Goal: Book appointment/travel/reservation

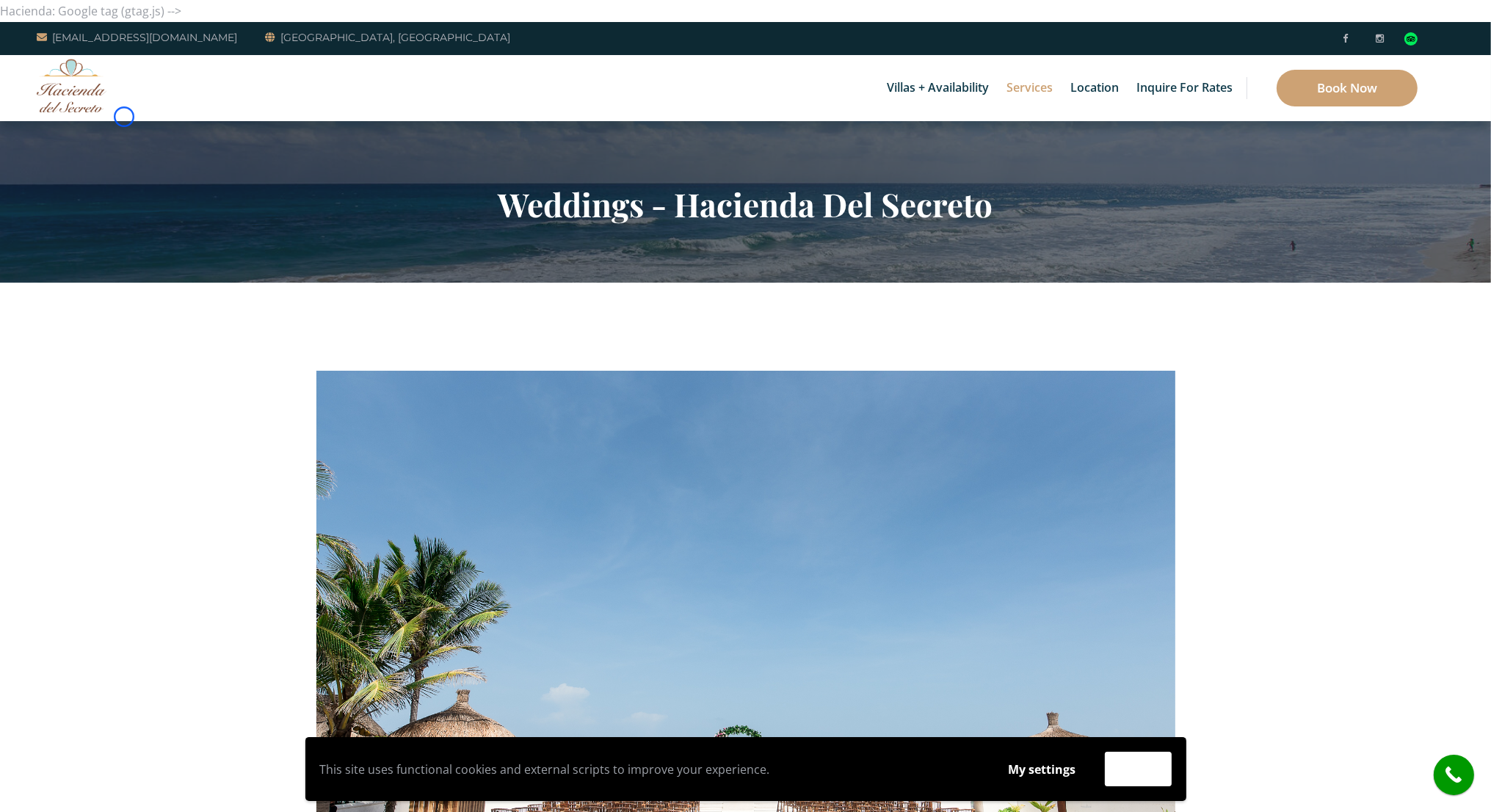
click at [124, 117] on div "Villas + Availability 6 Bedrooms Casa del Secreto 5 Bedrooms [GEOGRAPHIC_DATA][…" at bounding box center [745, 88] width 1491 height 66
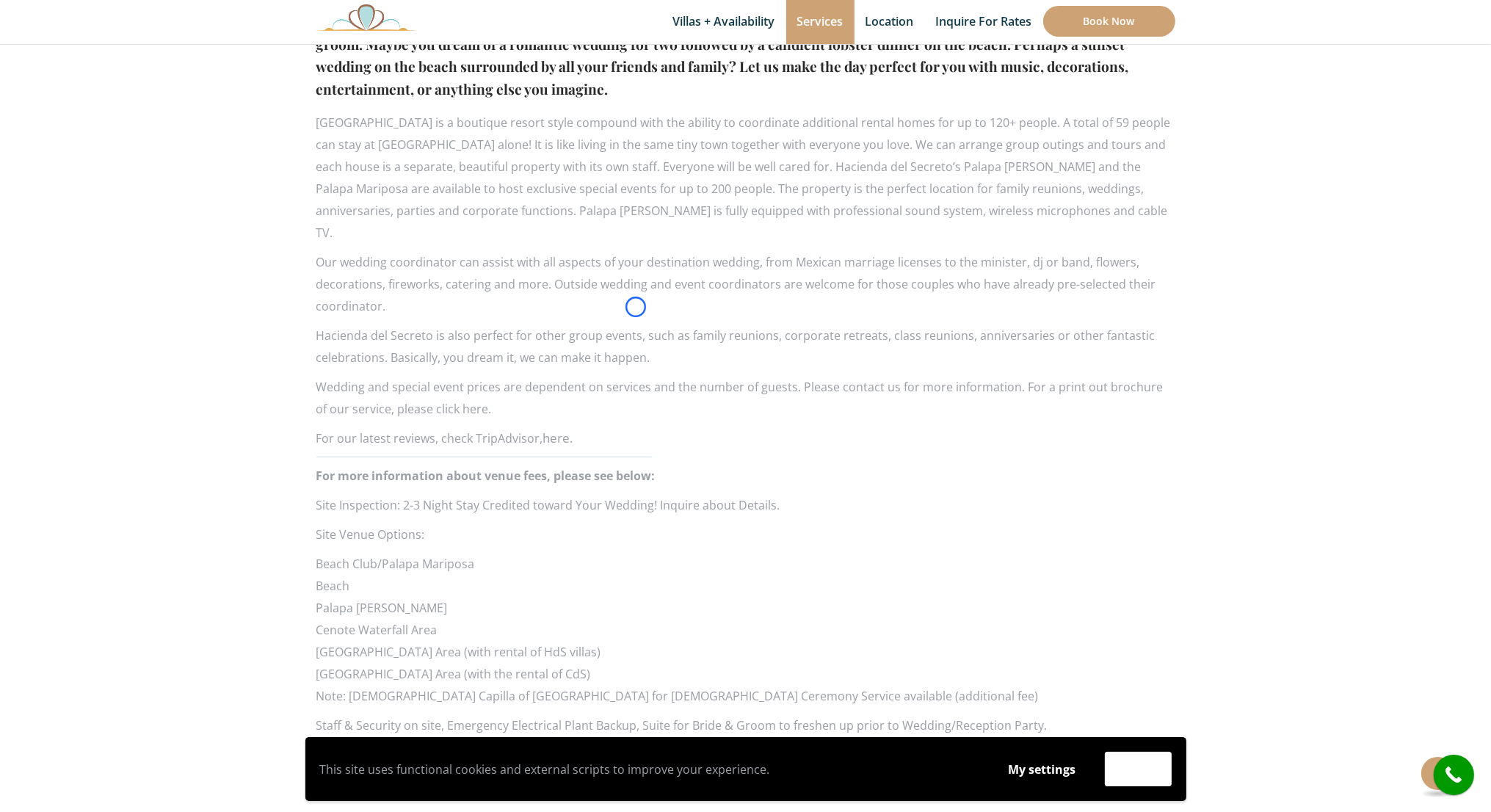
scroll to position [1135, 0]
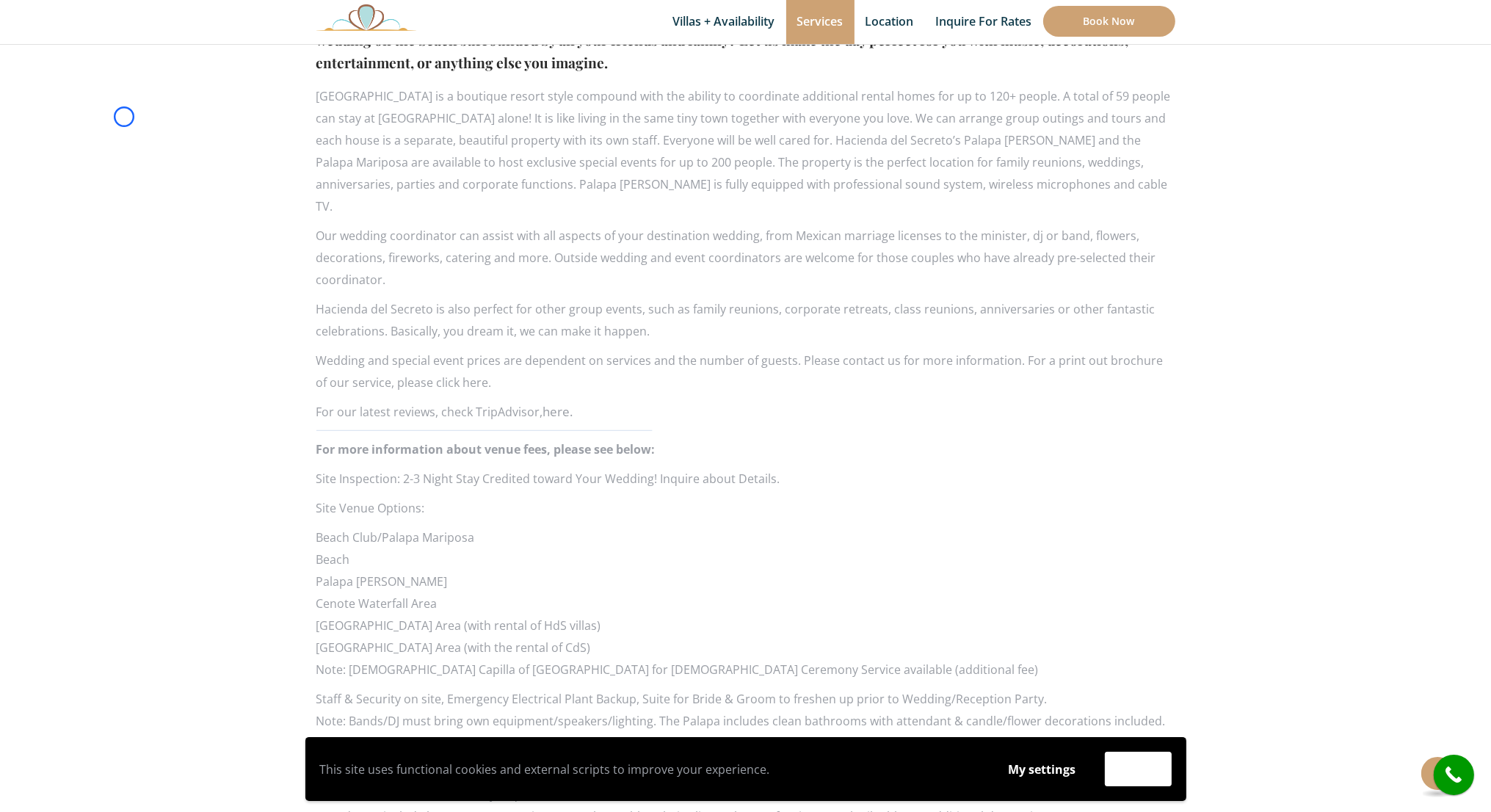
click at [124, 117] on section "Destination Weddings and Special Events Weddings are magical at beautiful Hacie…" at bounding box center [745, 35] width 1491 height 1775
click at [130, 91] on section "Destination Weddings and Special Events Weddings are magical at beautiful Hacie…" at bounding box center [745, 35] width 1491 height 1775
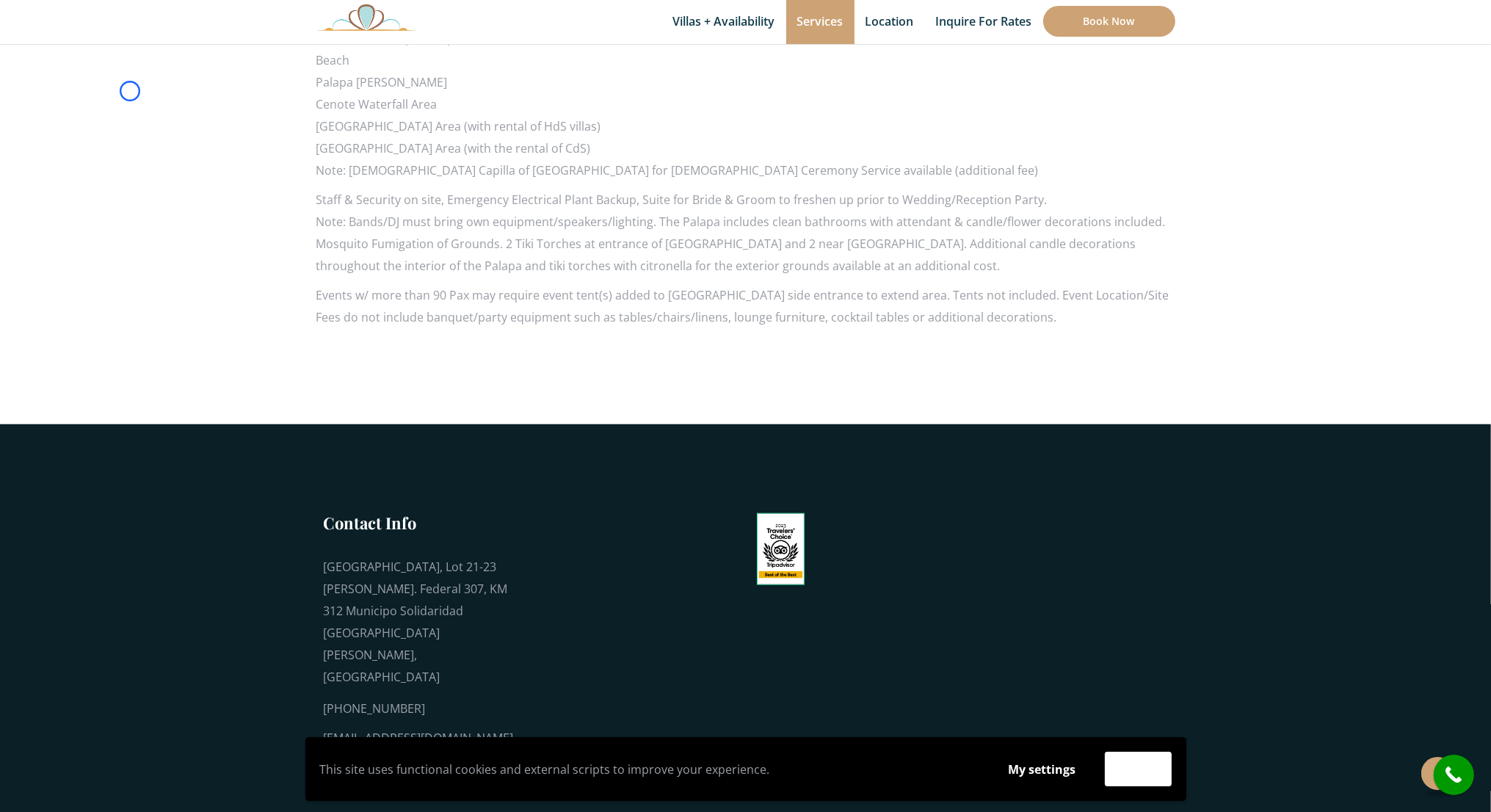
scroll to position [1635, 0]
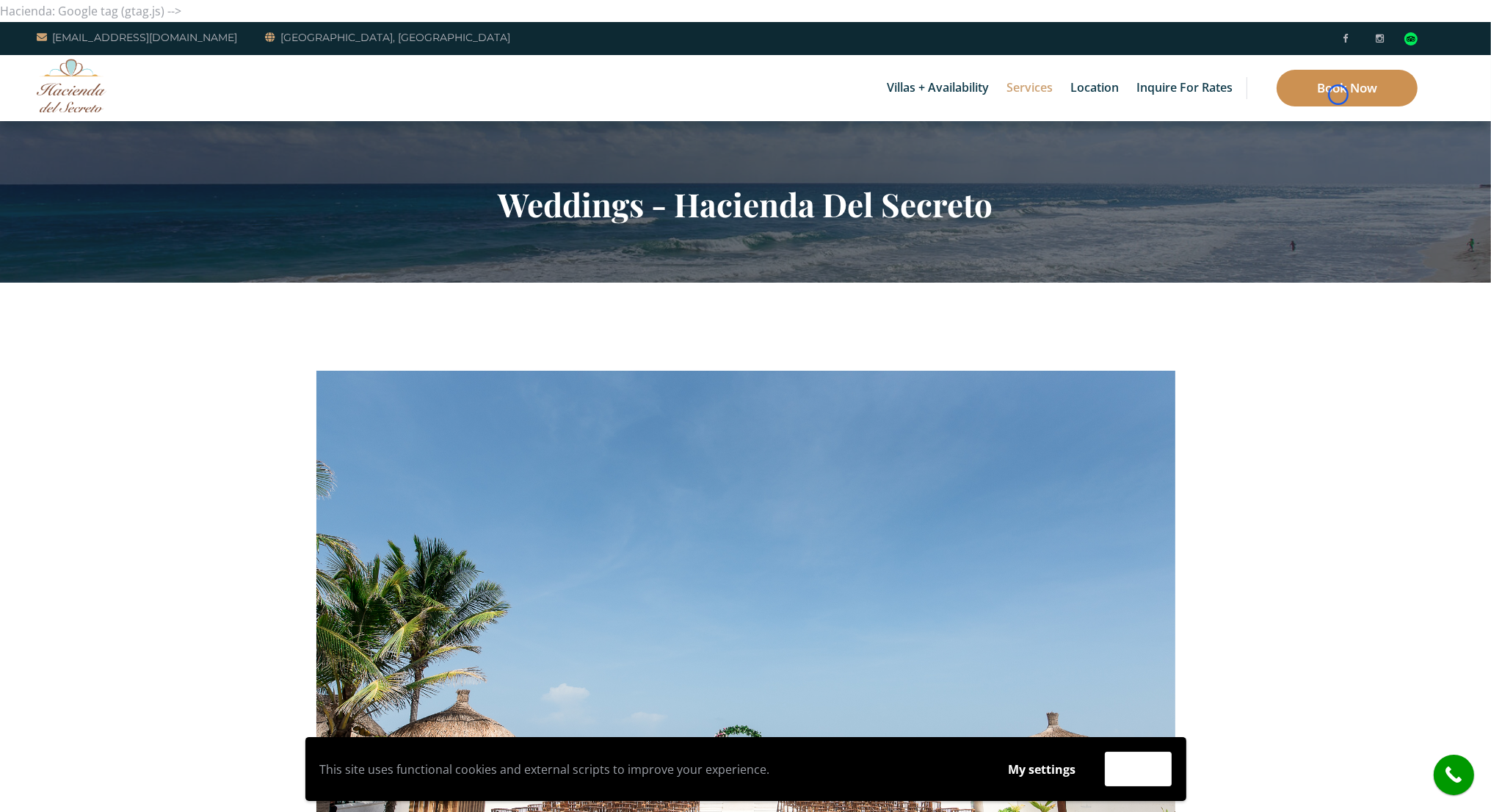
click at [1339, 95] on link "Book Now" at bounding box center [1347, 87] width 141 height 37
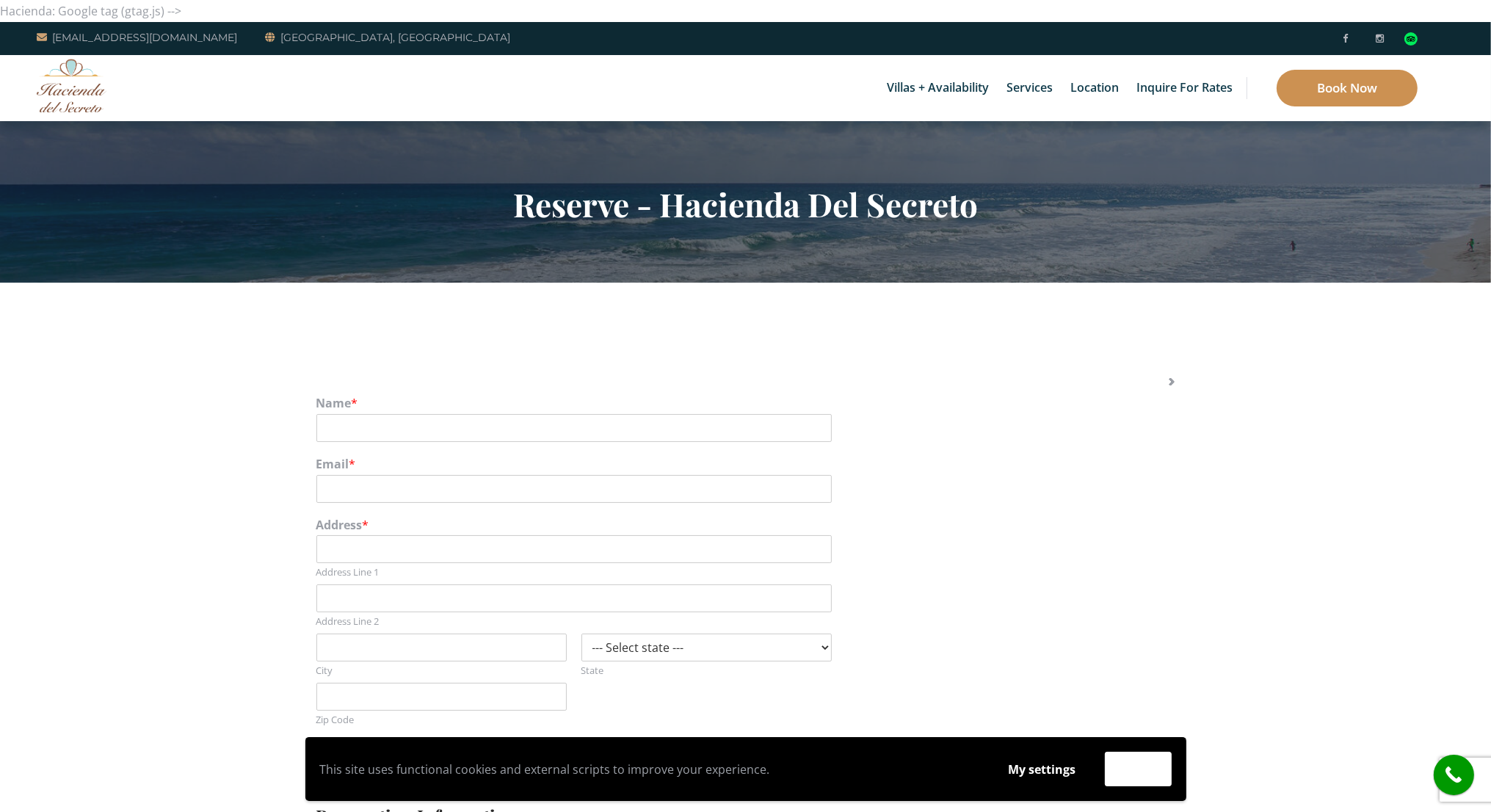
click at [1339, 95] on link "Book Now" at bounding box center [1347, 87] width 141 height 37
click at [91, 128] on section "Reserve - Hacienda Del Secreto" at bounding box center [745, 202] width 1491 height 161
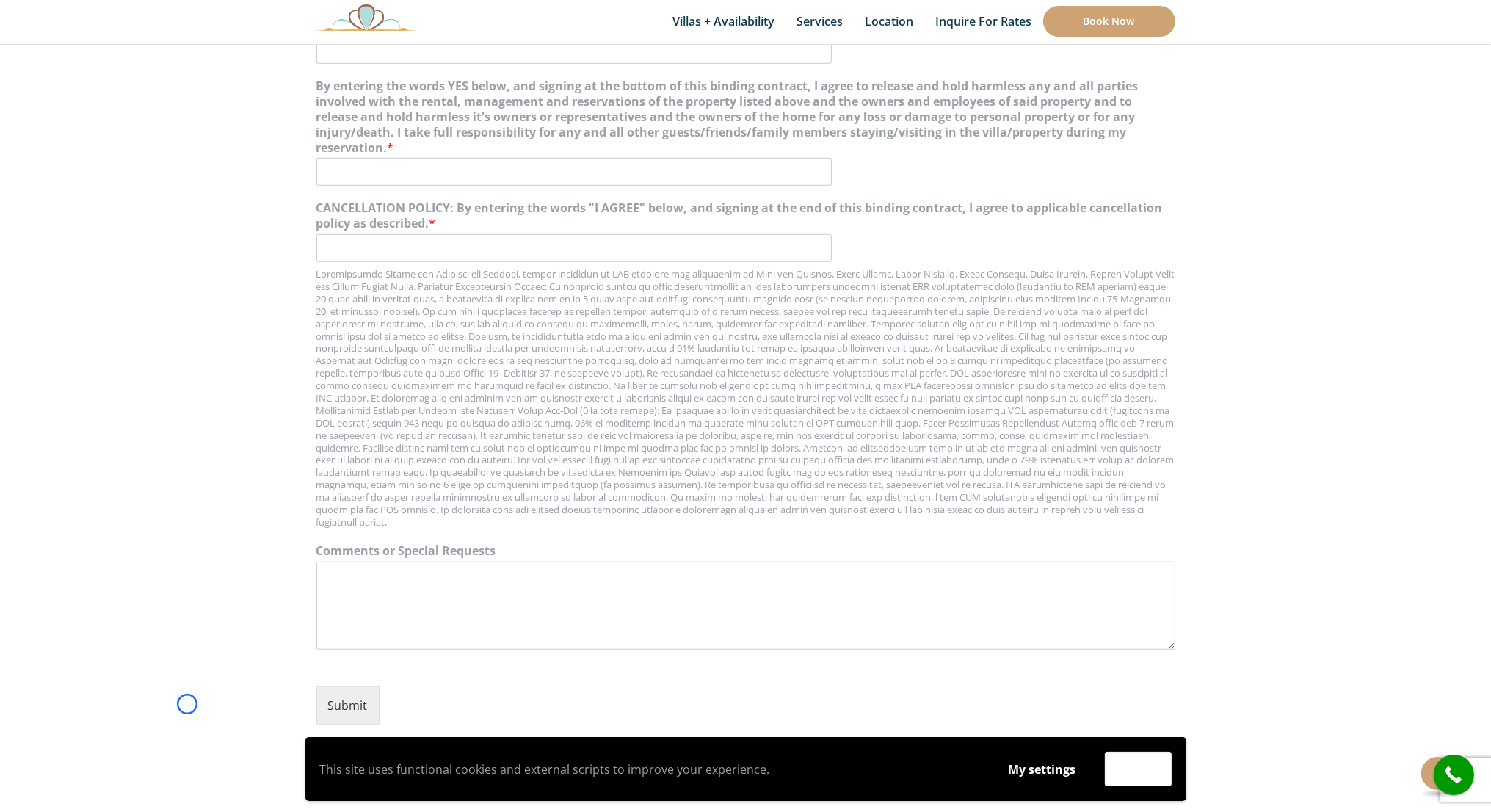
scroll to position [1611, 0]
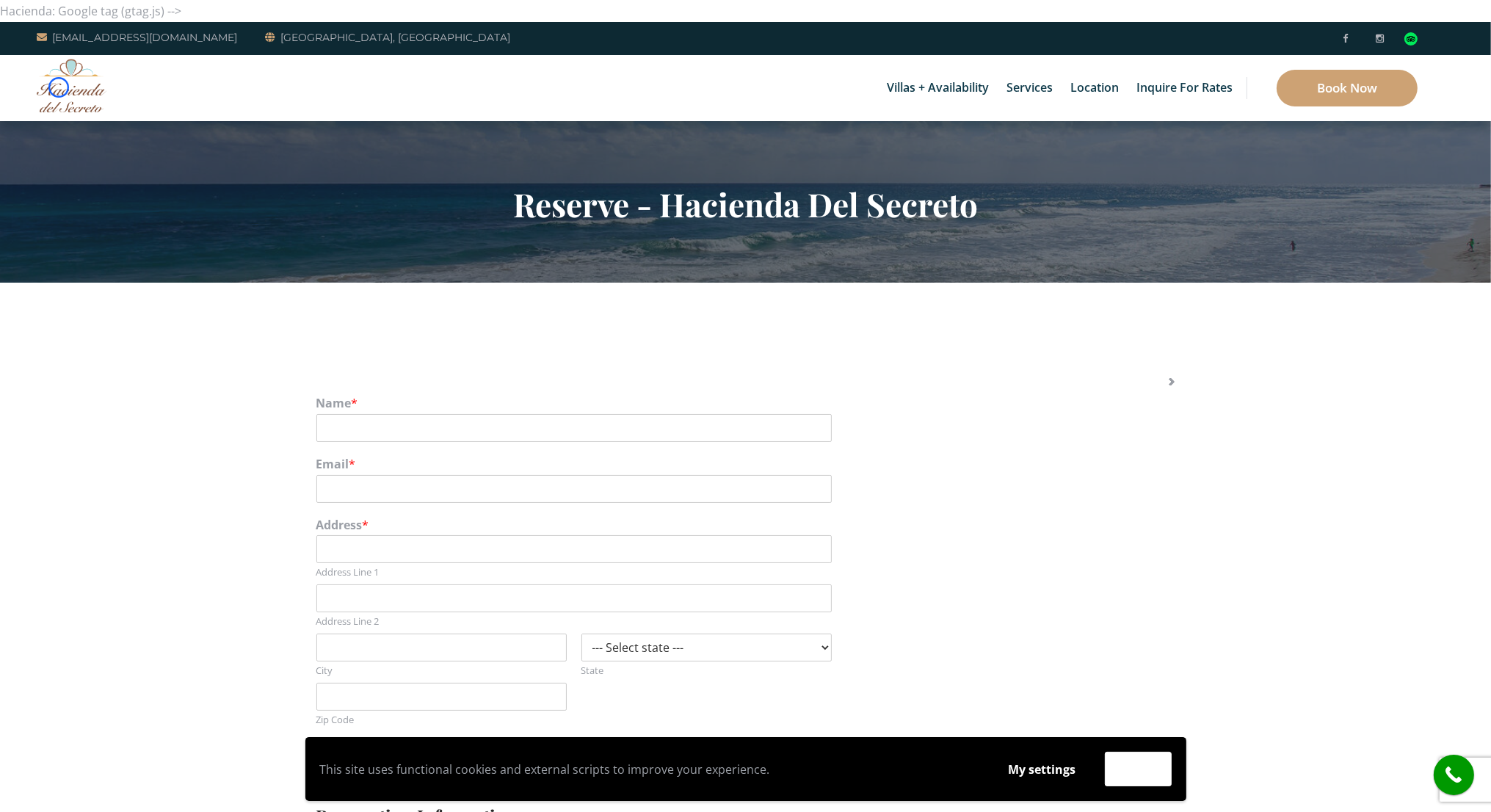
click at [59, 87] on img at bounding box center [71, 86] width 70 height 54
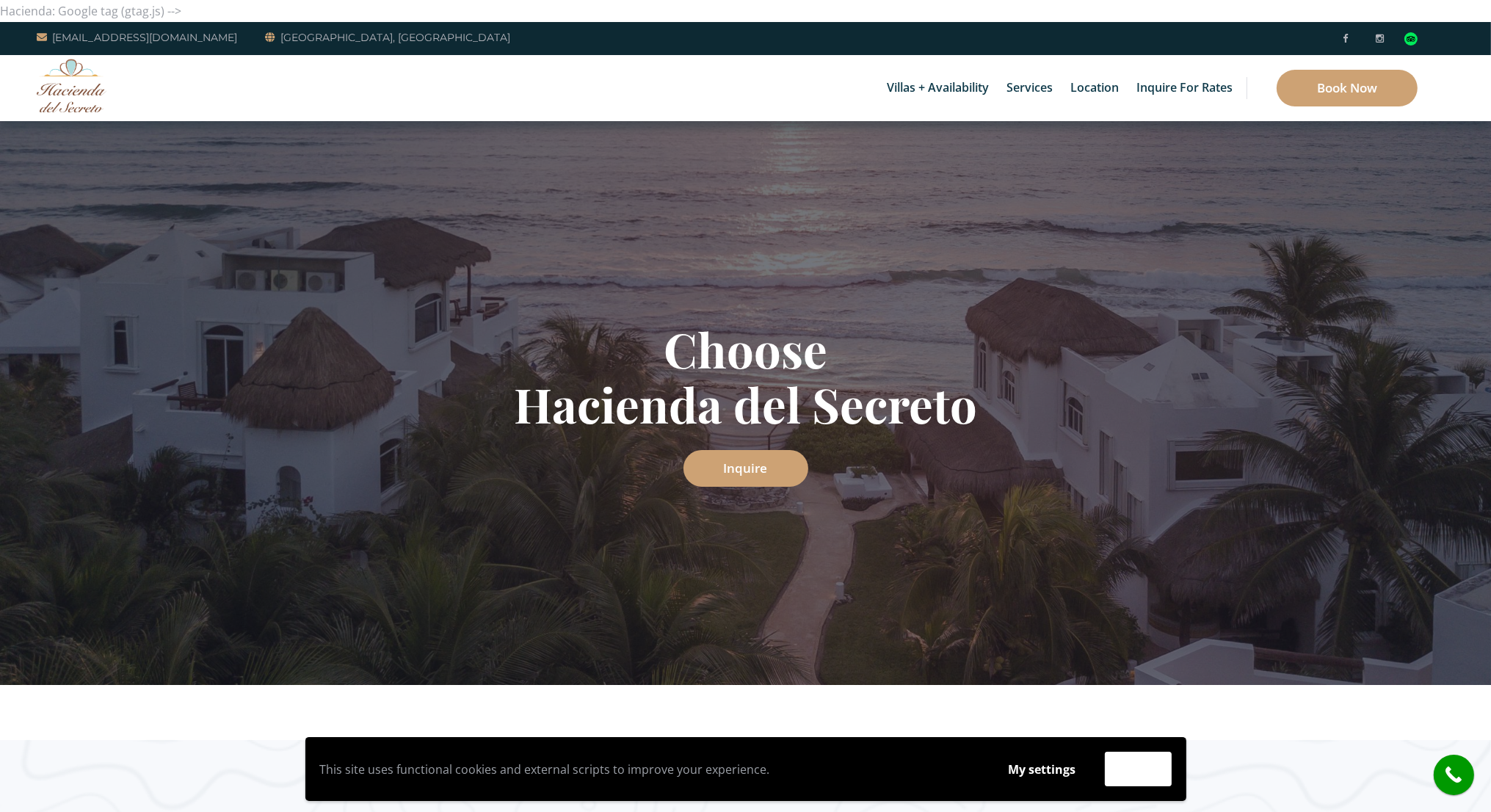
click at [126, 95] on div "Villas + Availability 6 Bedrooms Casa del Secreto 5 Bedrooms [GEOGRAPHIC_DATA][…" at bounding box center [745, 88] width 1491 height 66
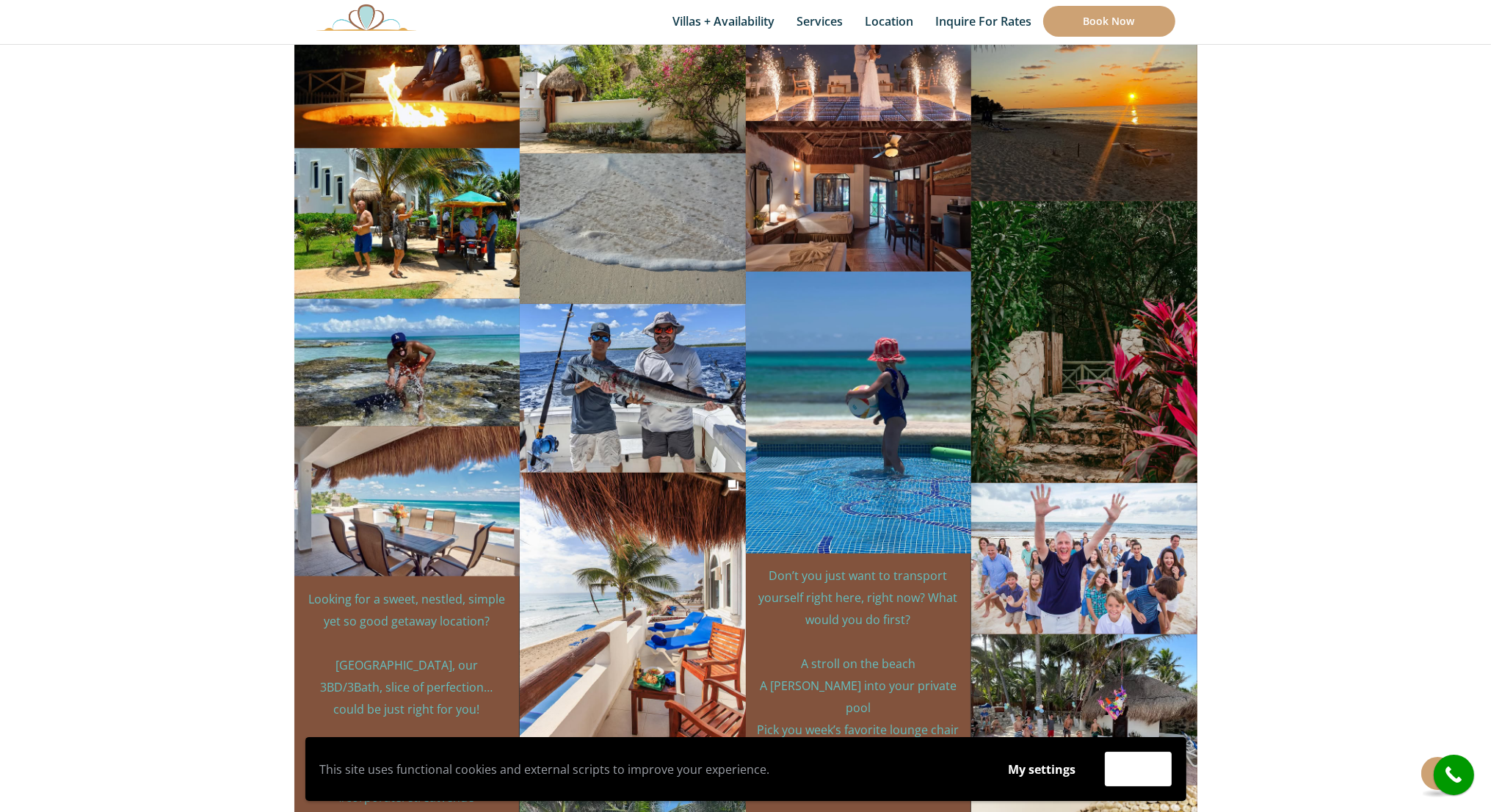
scroll to position [8462, 0]
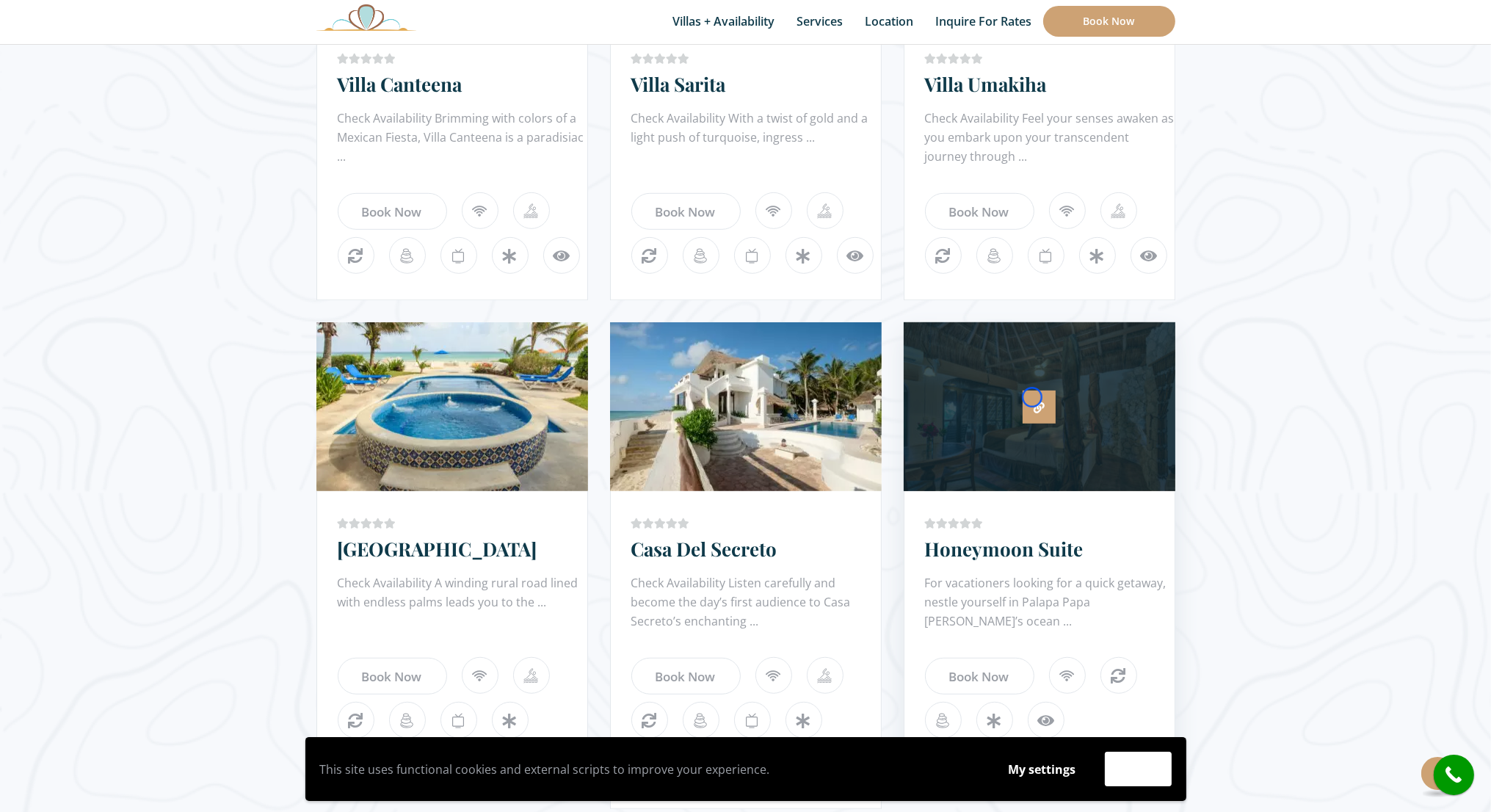
click at [1032, 397] on link at bounding box center [1040, 407] width 33 height 33
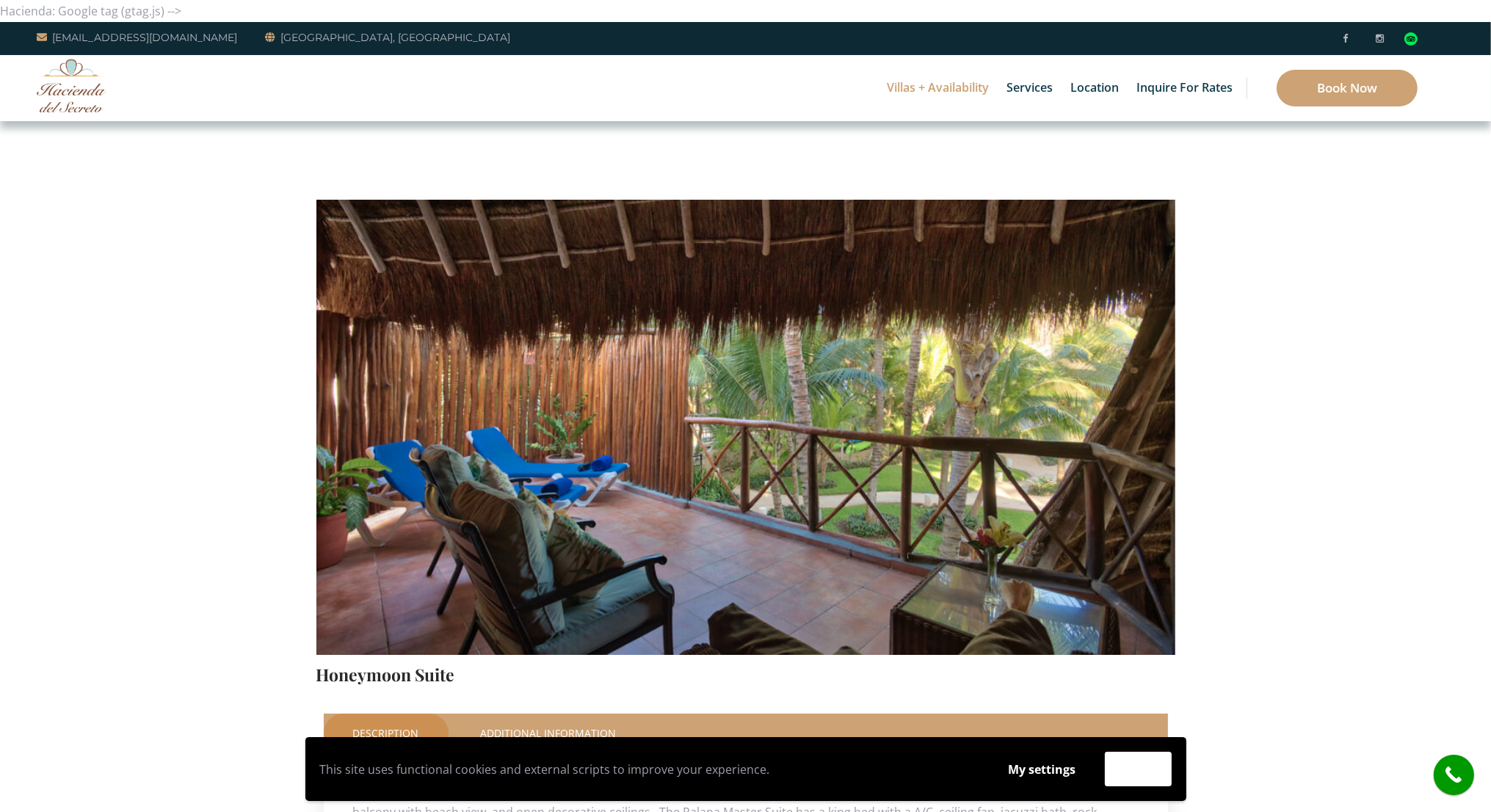
click at [135, 83] on div "Villas + Availability 6 Bedrooms Casa del Secreto 5 Bedrooms [GEOGRAPHIC_DATA][…" at bounding box center [745, 88] width 1491 height 66
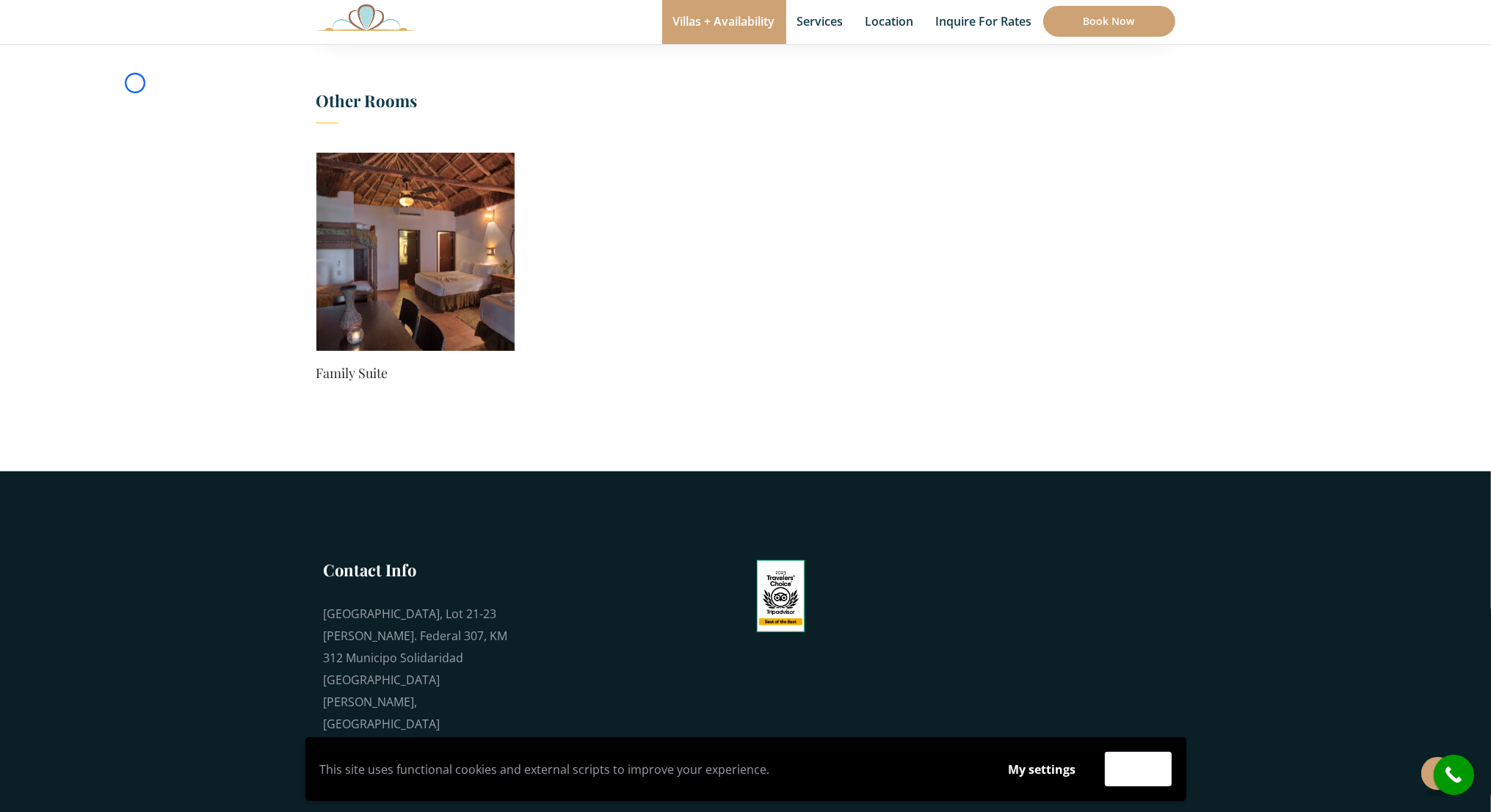
scroll to position [906, 0]
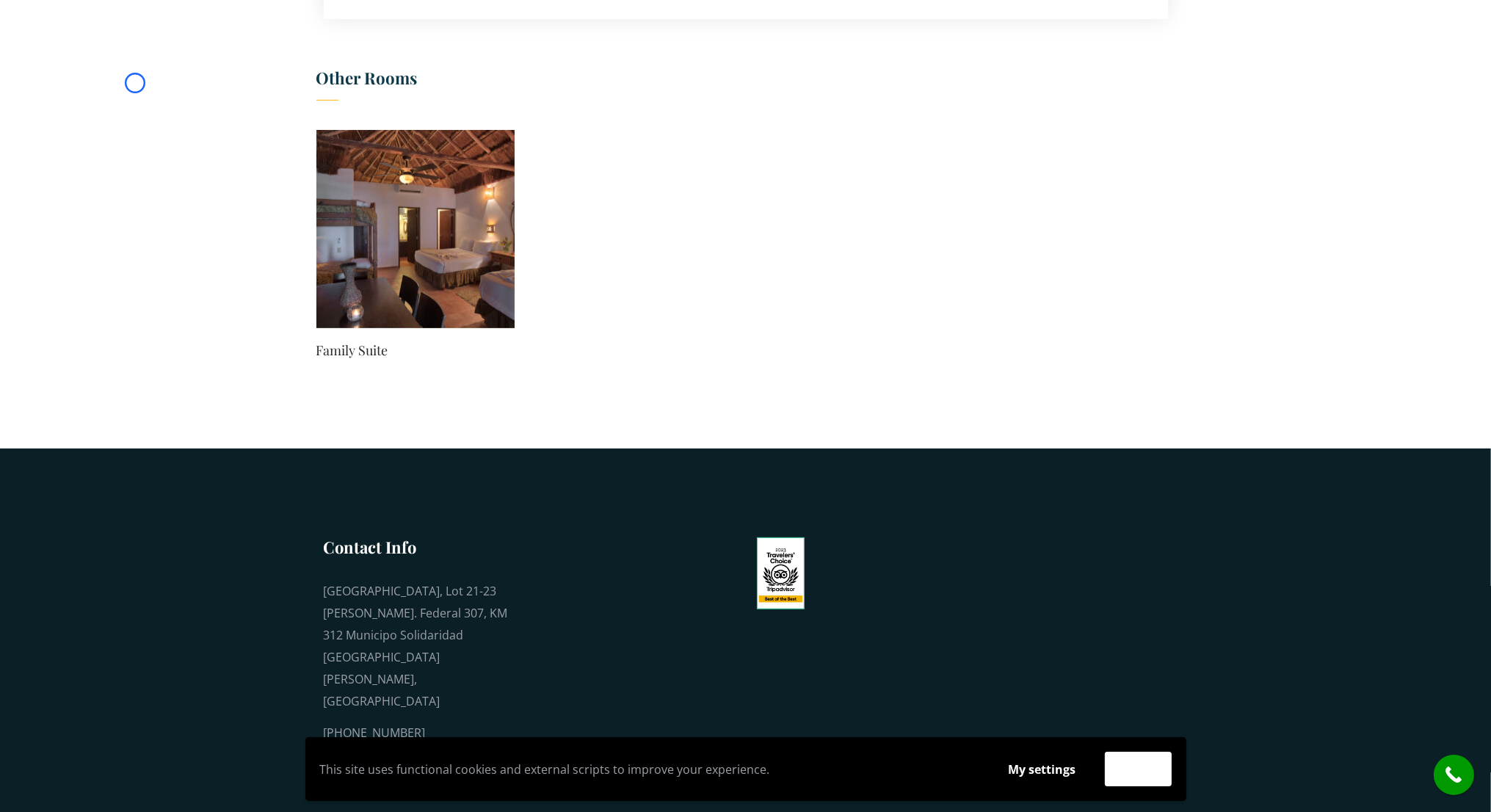
scroll to position [0, 0]
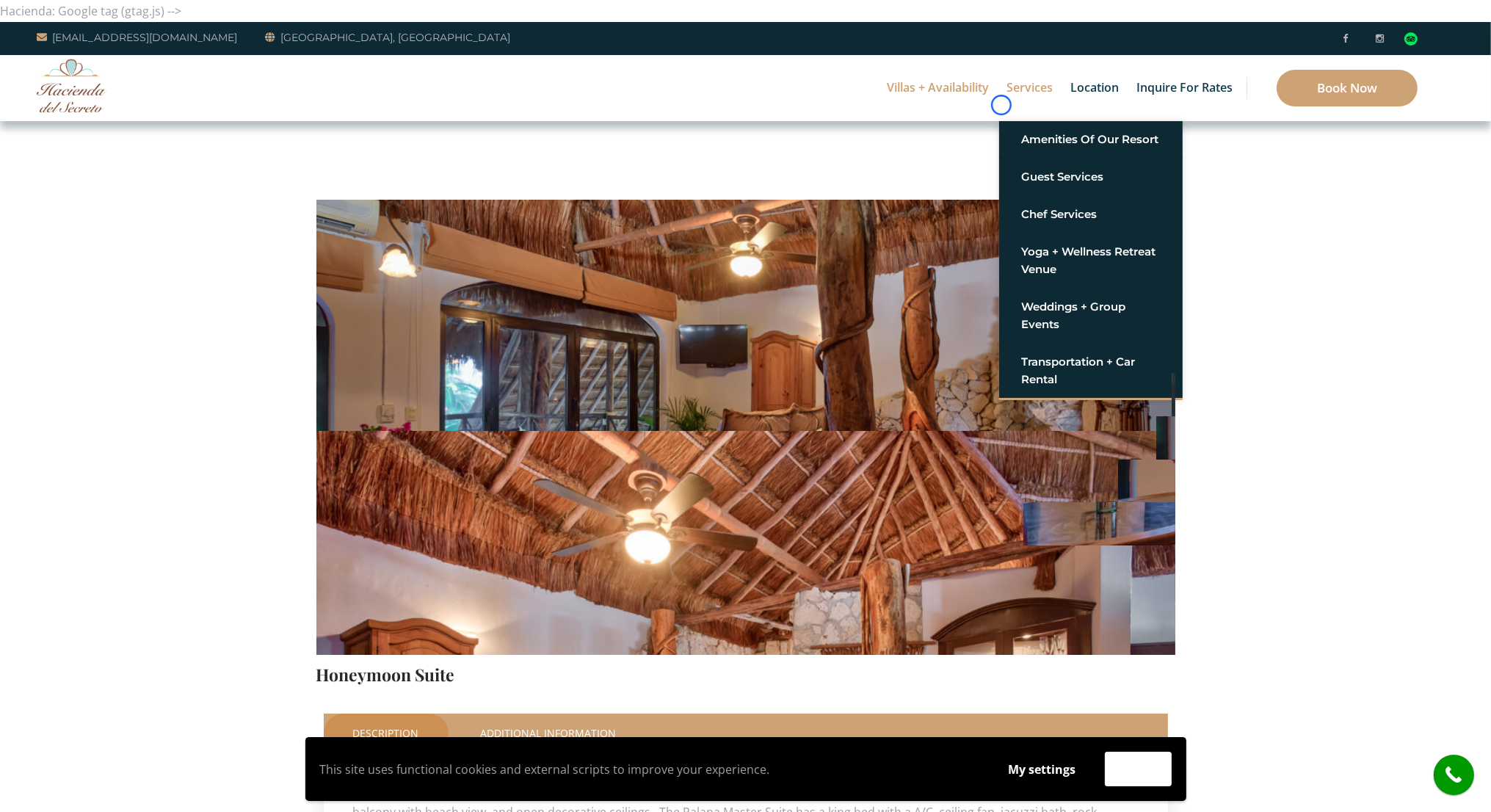
click at [1001, 105] on link "Services" at bounding box center [1030, 88] width 61 height 66
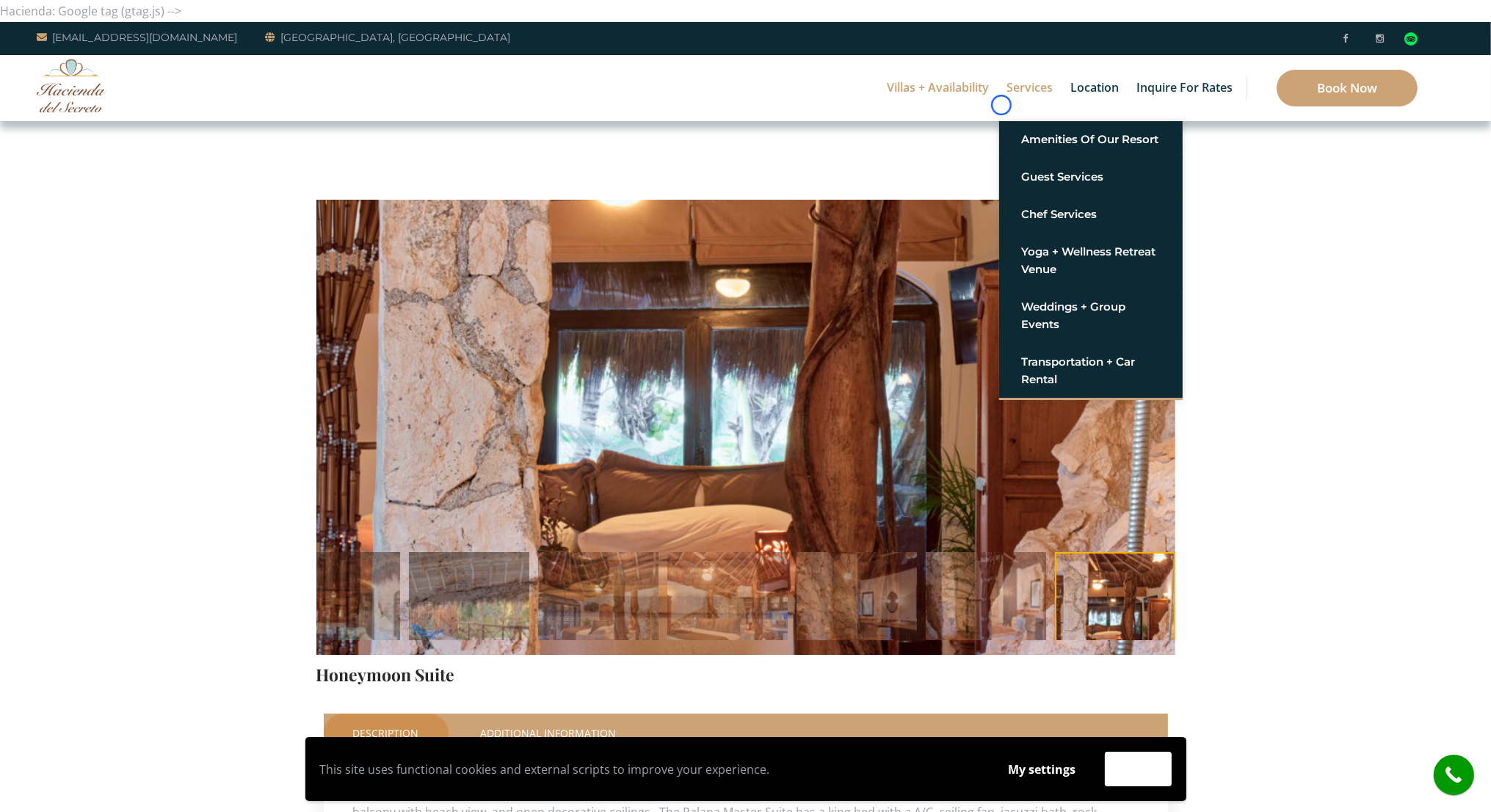
click at [1001, 105] on link "Services" at bounding box center [1030, 88] width 61 height 66
click at [114, 108] on div "Villas + Availability 6 Bedrooms Casa del Secreto 5 Bedrooms [GEOGRAPHIC_DATA][…" at bounding box center [745, 88] width 1491 height 66
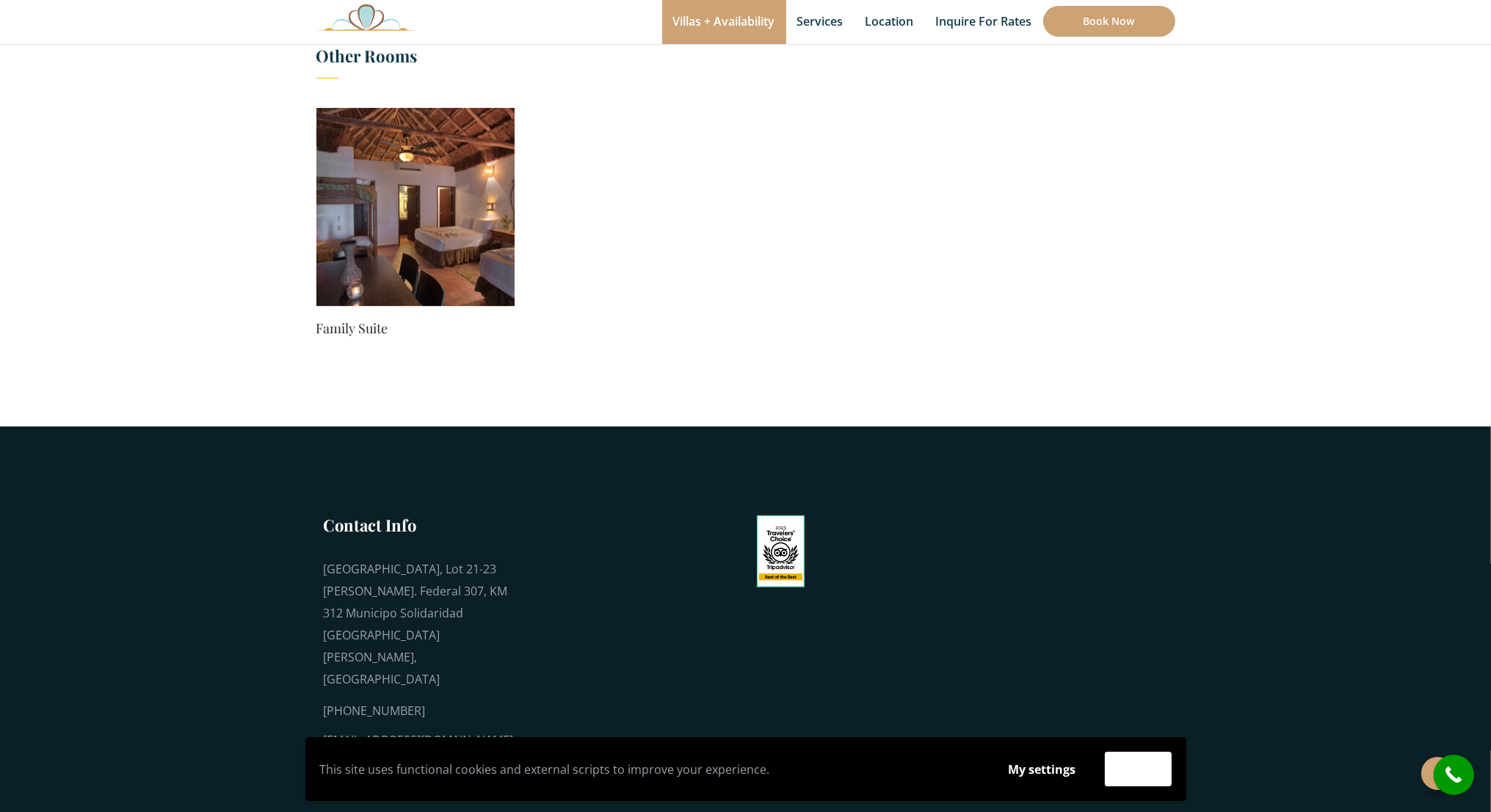
scroll to position [954, 0]
